Goal: Transaction & Acquisition: Obtain resource

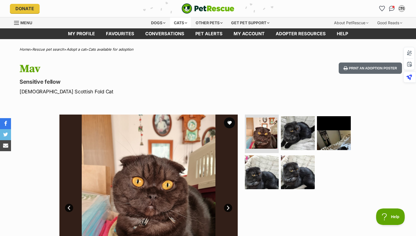
click at [177, 21] on div "Cats" at bounding box center [180, 22] width 21 height 11
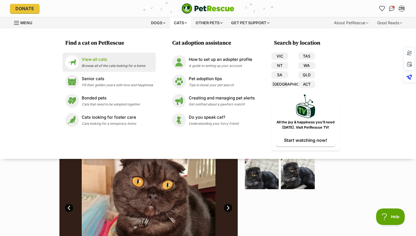
click at [113, 55] on li "View all cats Browse all of the cats looking for a home" at bounding box center [108, 62] width 93 height 19
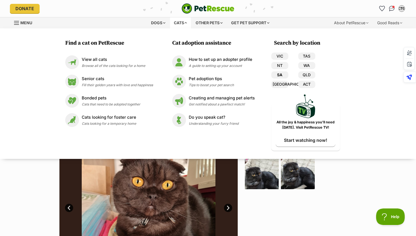
click at [280, 74] on link "SA" at bounding box center [279, 74] width 17 height 7
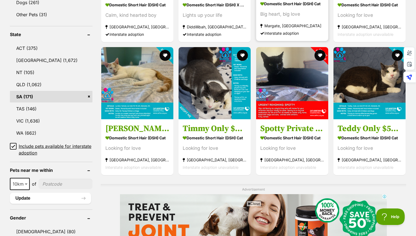
scroll to position [288, 0]
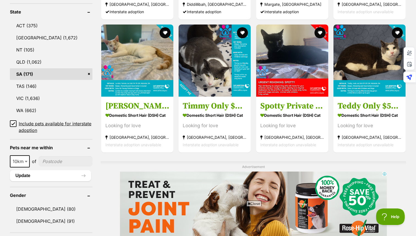
click at [12, 122] on icon at bounding box center [13, 124] width 4 height 4
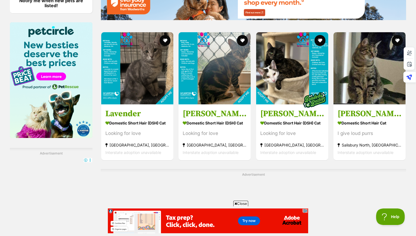
scroll to position [836, 0]
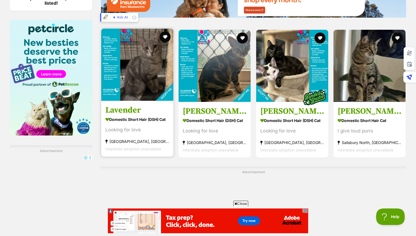
click at [125, 79] on img at bounding box center [137, 65] width 72 height 72
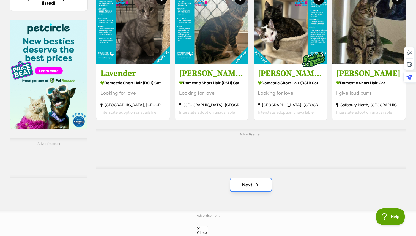
click at [240, 178] on link "Next" at bounding box center [250, 184] width 41 height 13
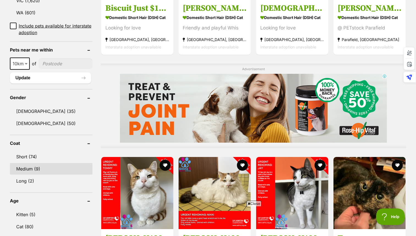
click at [39, 163] on link "Medium (9)" at bounding box center [51, 169] width 82 height 12
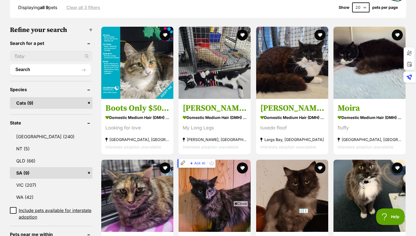
scroll to position [151, 0]
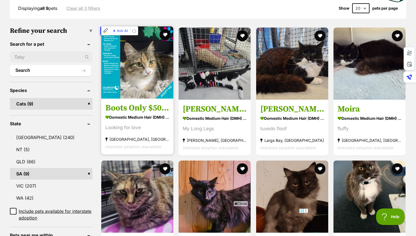
click at [149, 98] on img at bounding box center [137, 62] width 72 height 72
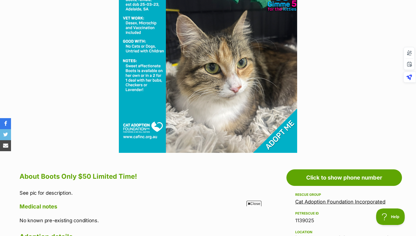
scroll to position [141, 0]
